Goal: Task Accomplishment & Management: Use online tool/utility

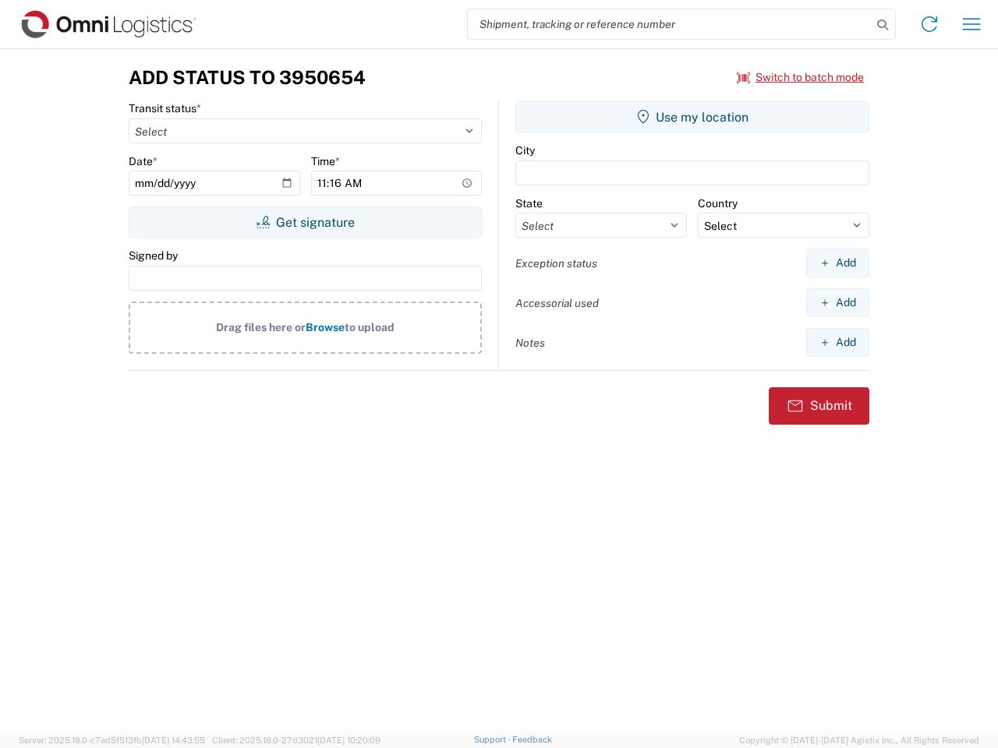
click at [670, 24] on input "search" at bounding box center [670, 24] width 404 height 30
click at [882, 25] on icon at bounding box center [882, 25] width 22 height 22
click at [929, 24] on icon at bounding box center [929, 24] width 25 height 25
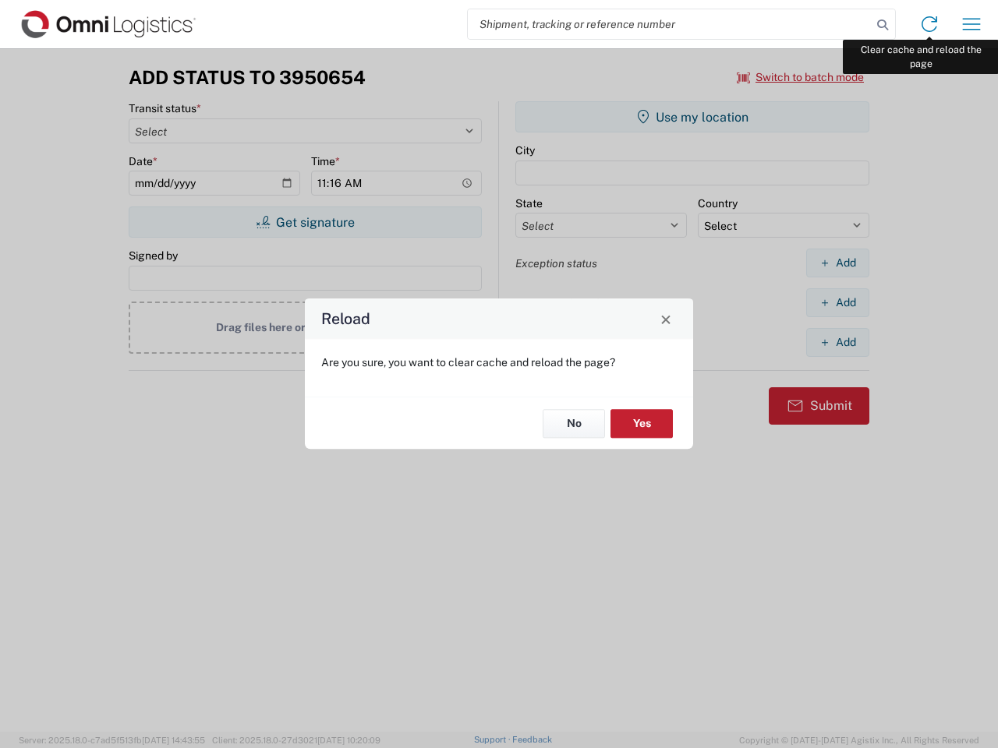
click at [971, 24] on div "Reload Are you sure, you want to clear cache and reload the page? No Yes" at bounding box center [499, 374] width 998 height 748
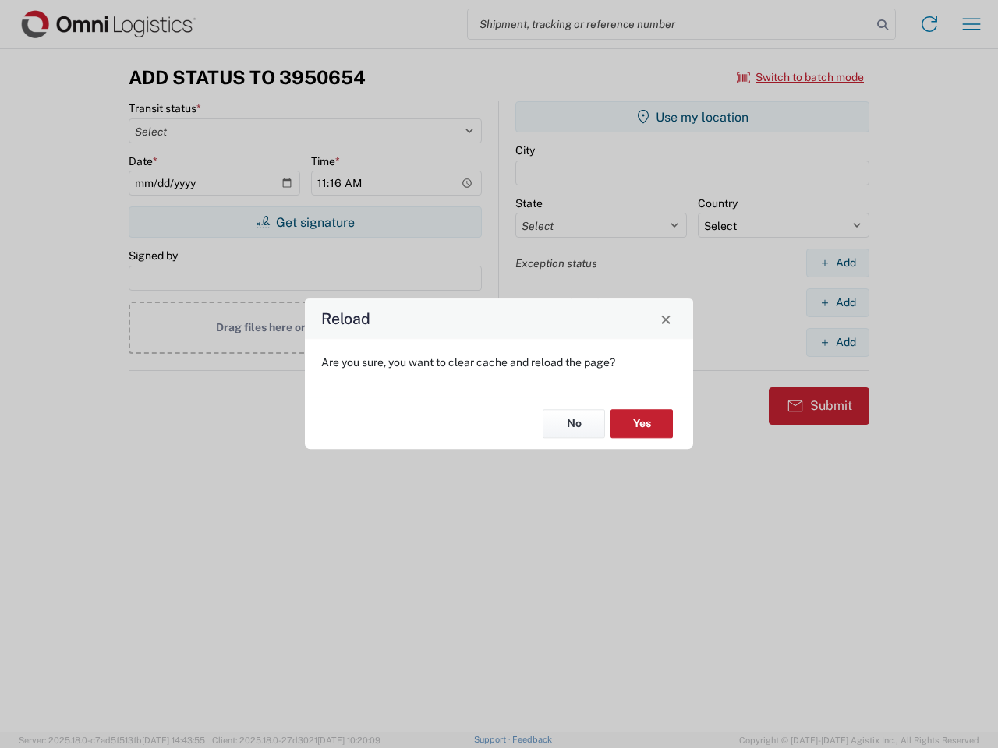
click at [801, 77] on div "Reload Are you sure, you want to clear cache and reload the page? No Yes" at bounding box center [499, 374] width 998 height 748
click at [305, 222] on div "Reload Are you sure, you want to clear cache and reload the page? No Yes" at bounding box center [499, 374] width 998 height 748
click at [692, 117] on div "Reload Are you sure, you want to clear cache and reload the page? No Yes" at bounding box center [499, 374] width 998 height 748
click at [837, 263] on div "Reload Are you sure, you want to clear cache and reload the page? No Yes" at bounding box center [499, 374] width 998 height 748
click at [837, 302] on div "Reload Are you sure, you want to clear cache and reload the page? No Yes" at bounding box center [499, 374] width 998 height 748
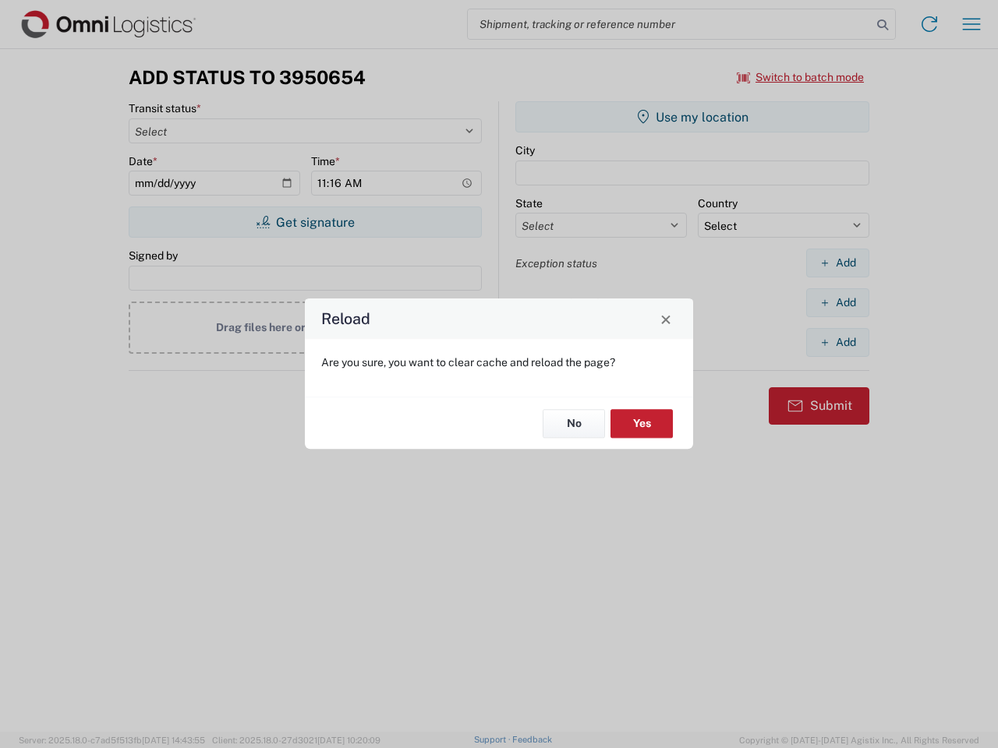
click at [837, 342] on div "Reload Are you sure, you want to clear cache and reload the page? No Yes" at bounding box center [499, 374] width 998 height 748
